Goal: Task Accomplishment & Management: Use online tool/utility

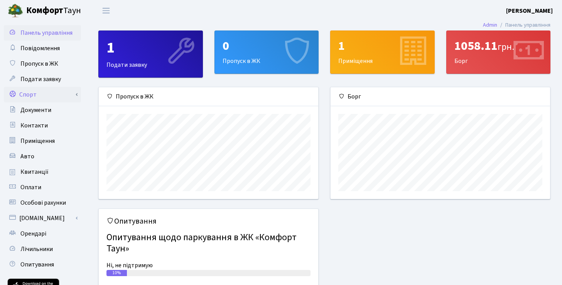
scroll to position [111, 220]
click at [41, 98] on link "Спорт" at bounding box center [42, 94] width 77 height 15
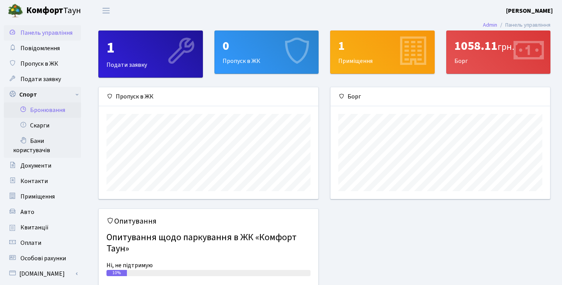
click at [49, 110] on link "Бронювання" at bounding box center [42, 109] width 77 height 15
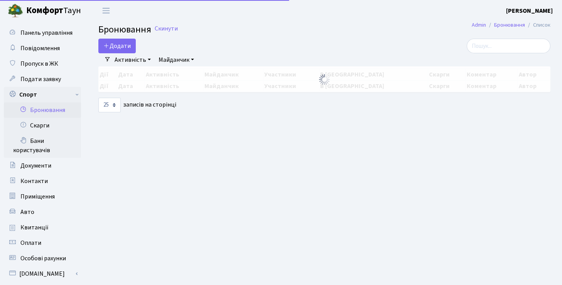
select select "25"
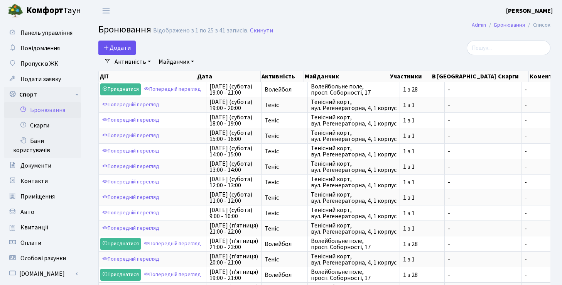
click at [124, 47] on button "Додати" at bounding box center [116, 48] width 37 height 15
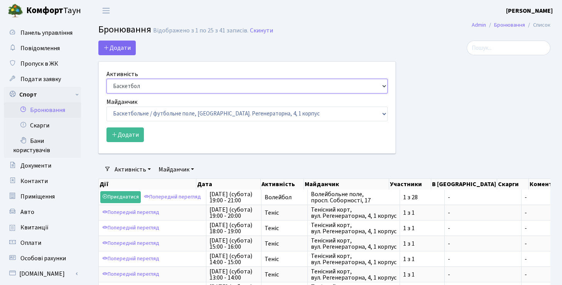
select select "1"
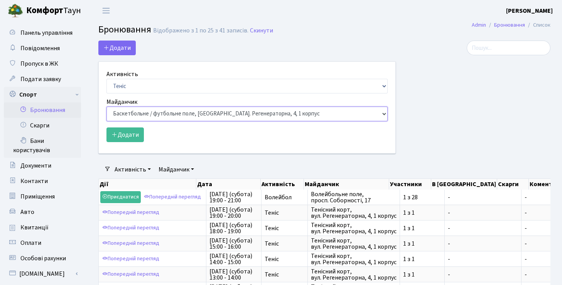
select select "1"
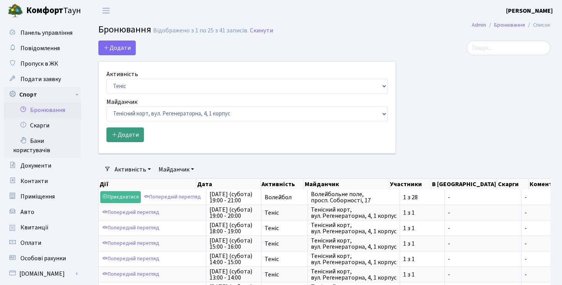
click at [130, 141] on button "Додати" at bounding box center [124, 134] width 37 height 15
